Goal: Task Accomplishment & Management: Manage account settings

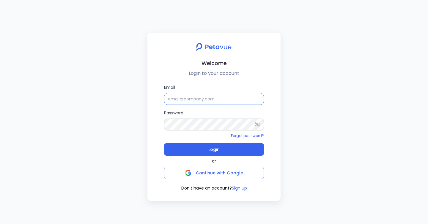
click at [181, 99] on input "Email" at bounding box center [214, 99] width 100 height 12
type input "h"
type input "[EMAIL_ADDRESS][DOMAIN_NAME]"
click at [258, 125] on icon at bounding box center [257, 124] width 6 height 6
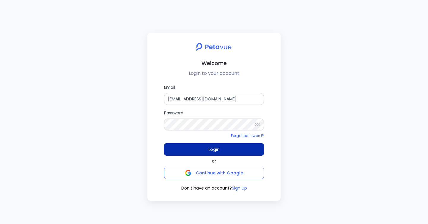
click at [195, 150] on button "Login" at bounding box center [214, 149] width 100 height 12
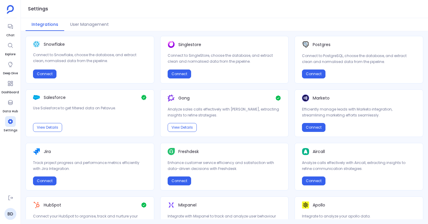
click at [217, 36] on div "Singlestore Connect to SingleStore, choose the database, and extract clean and …" at bounding box center [224, 60] width 129 height 48
drag, startPoint x: 217, startPoint y: 36, endPoint x: 239, endPoint y: 156, distance: 121.5
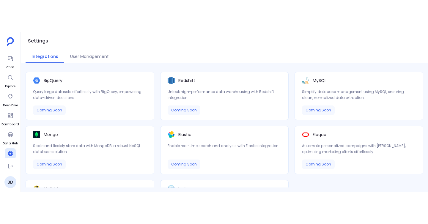
scroll to position [309, 0]
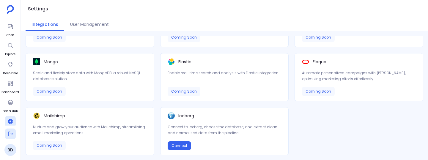
click at [10, 134] on icon at bounding box center [10, 134] width 6 height 6
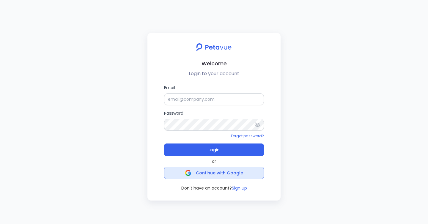
click at [228, 141] on span "Continue with Google" at bounding box center [214, 173] width 58 height 8
